Goal: Information Seeking & Learning: Learn about a topic

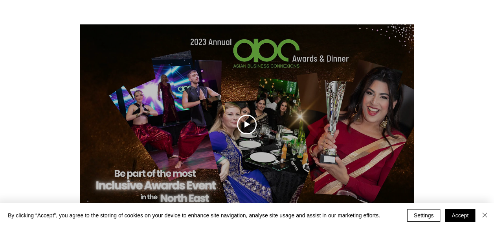
scroll to position [890, 0]
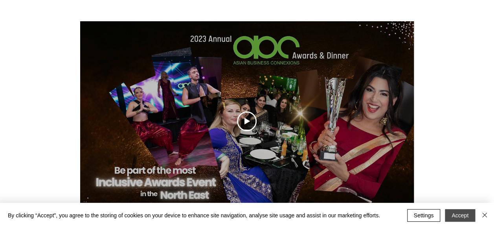
click at [457, 215] on button "Accept" at bounding box center [460, 215] width 30 height 13
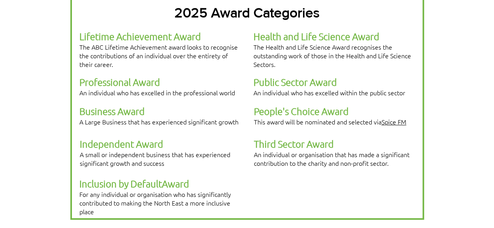
scroll to position [238, 0]
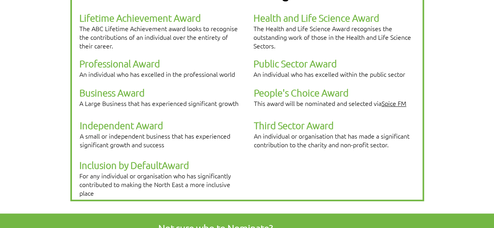
click at [311, 13] on span "Health and Life Science Award" at bounding box center [316, 18] width 126 height 12
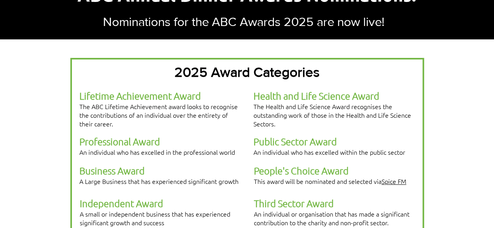
scroll to position [0, 0]
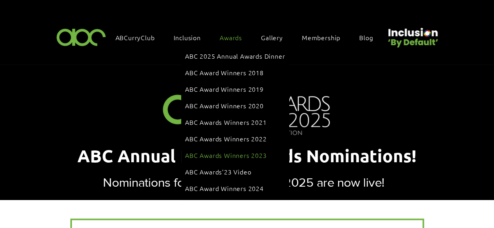
click at [236, 151] on span "ABC Awards Winners 2023" at bounding box center [225, 155] width 81 height 9
